Goal: Task Accomplishment & Management: Manage account settings

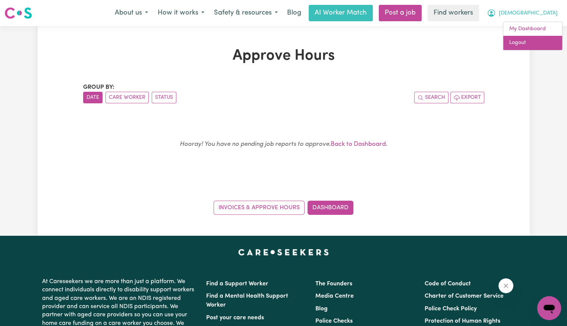
click at [529, 44] on link "Logout" at bounding box center [532, 43] width 59 height 14
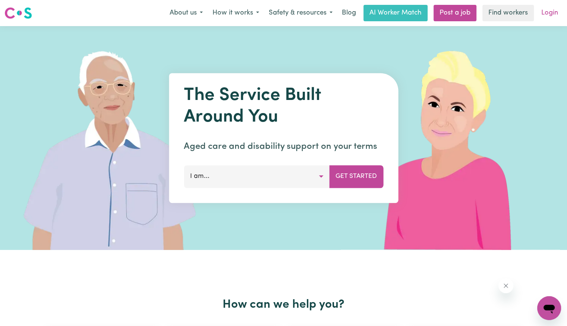
click at [542, 14] on link "Login" at bounding box center [549, 13] width 26 height 16
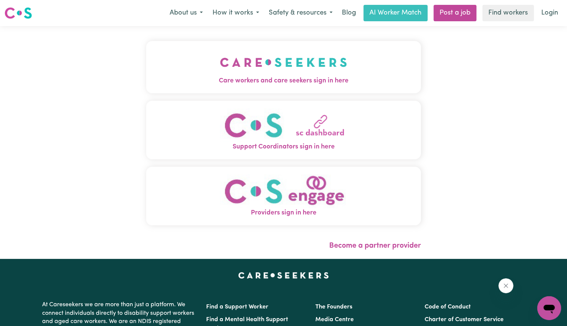
click at [241, 68] on img "Care workers and care seekers sign in here" at bounding box center [283, 62] width 127 height 28
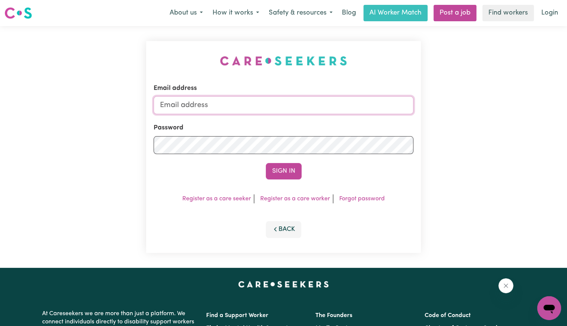
click at [253, 111] on input "Email address" at bounding box center [283, 105] width 260 height 18
type input "[EMAIL_ADDRESS][DOMAIN_NAME]"
click at [266, 163] on button "Sign In" at bounding box center [284, 171] width 36 height 16
